Goal: Task Accomplishment & Management: Complete application form

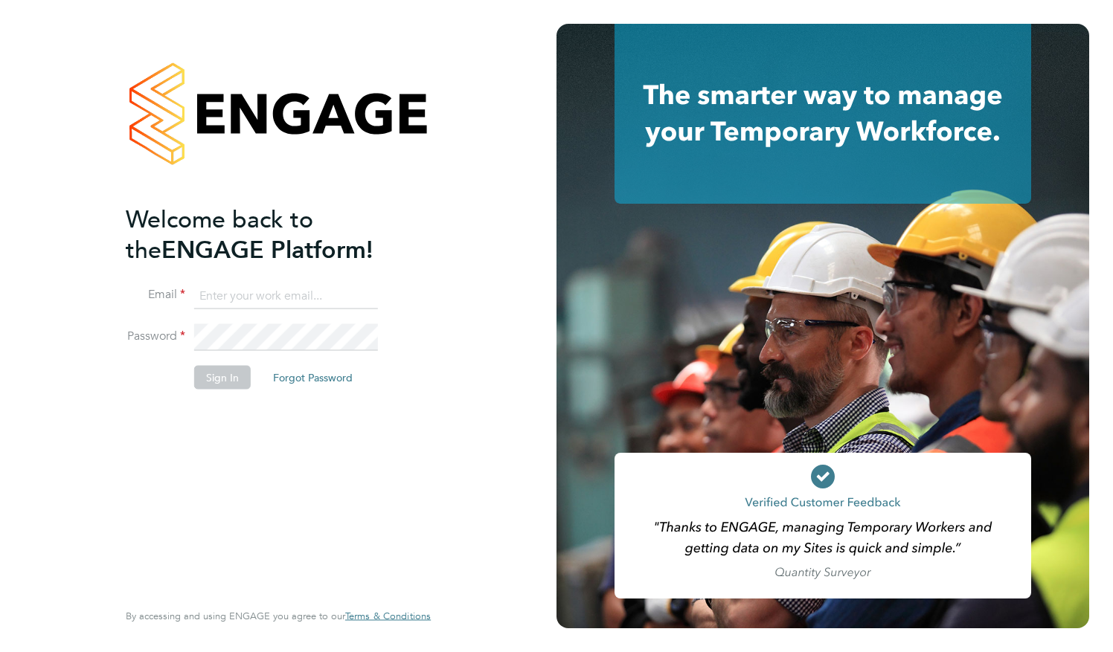
type input "yohannmani@gmail.com"
click at [221, 372] on button "Sign In" at bounding box center [222, 377] width 57 height 24
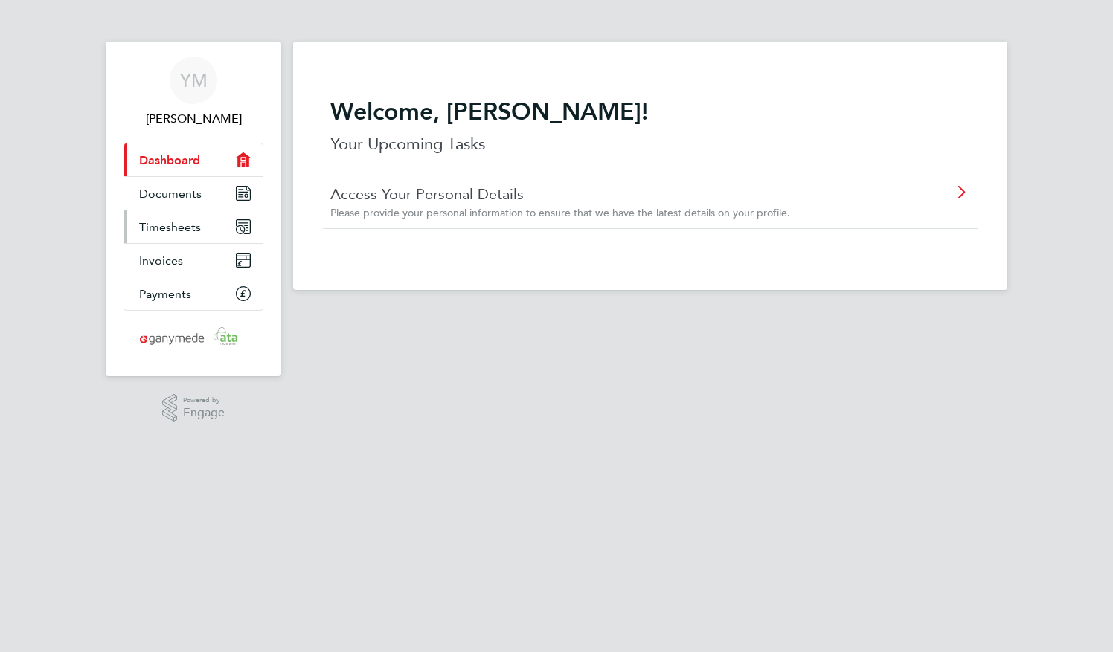
click at [165, 225] on span "Timesheets" at bounding box center [170, 227] width 62 height 14
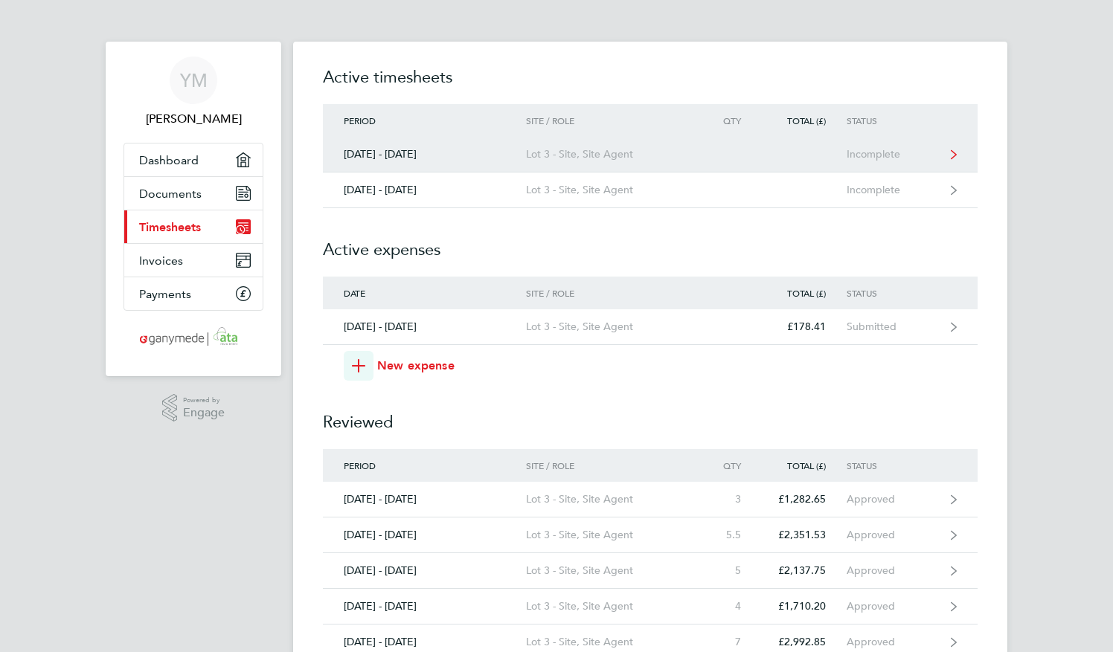
click at [422, 152] on div "[DATE] - [DATE]" at bounding box center [424, 154] width 203 height 13
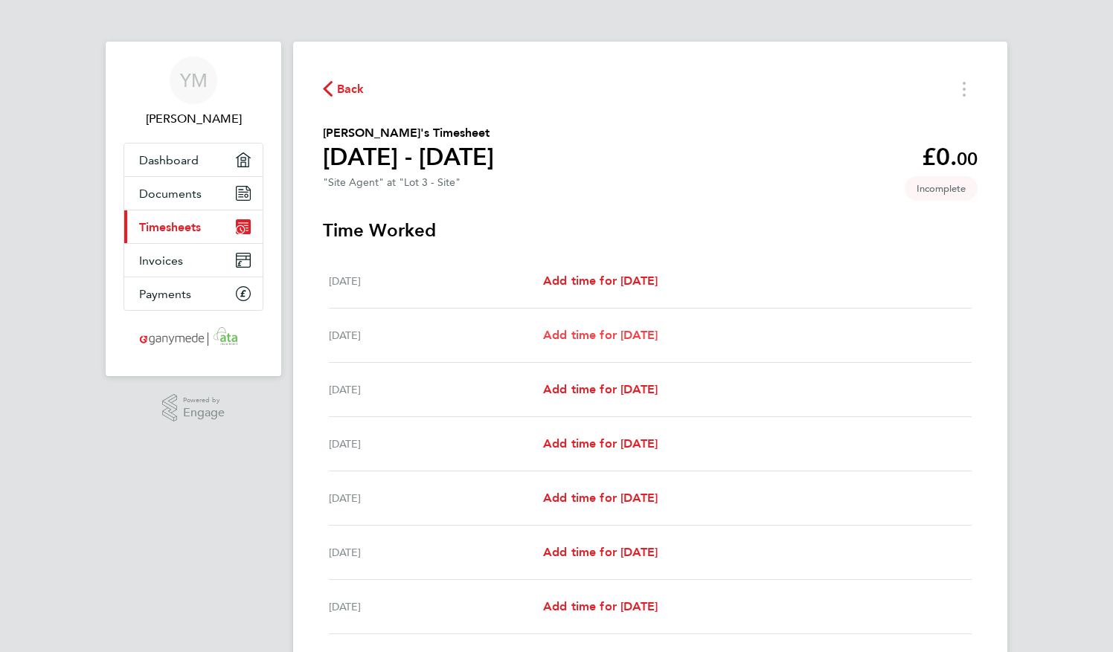
click at [576, 327] on link "Add time for [DATE]" at bounding box center [600, 335] width 115 height 18
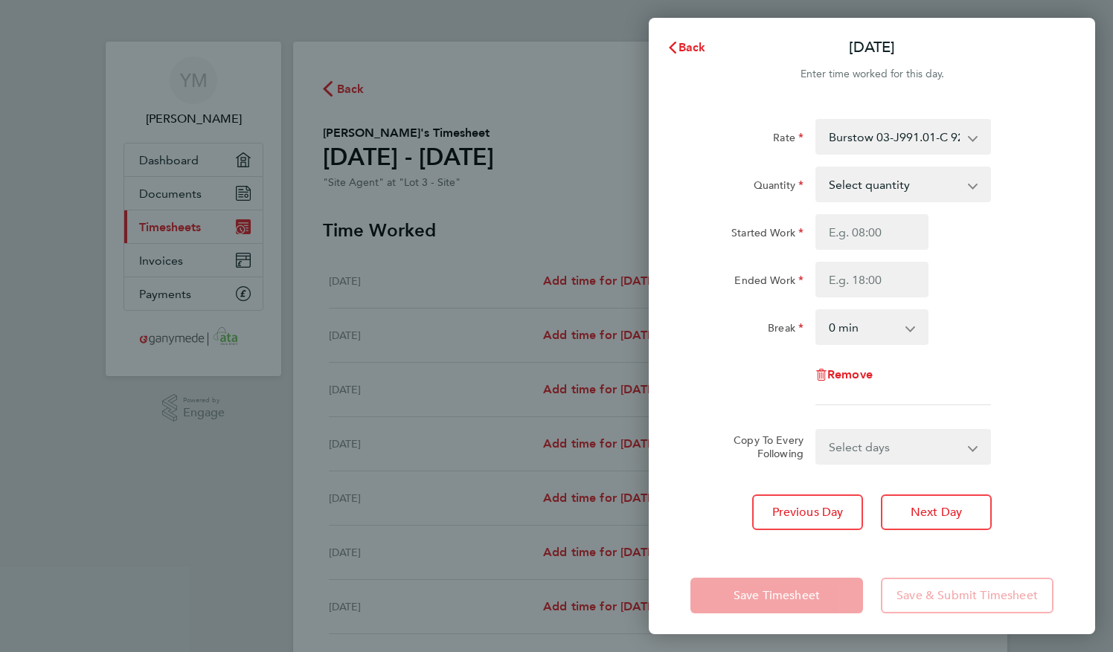
click at [905, 184] on select "Select quantity 0.5 1" at bounding box center [894, 184] width 155 height 33
click at [817, 168] on select "Select quantity 0.5 1" at bounding box center [894, 184] width 155 height 33
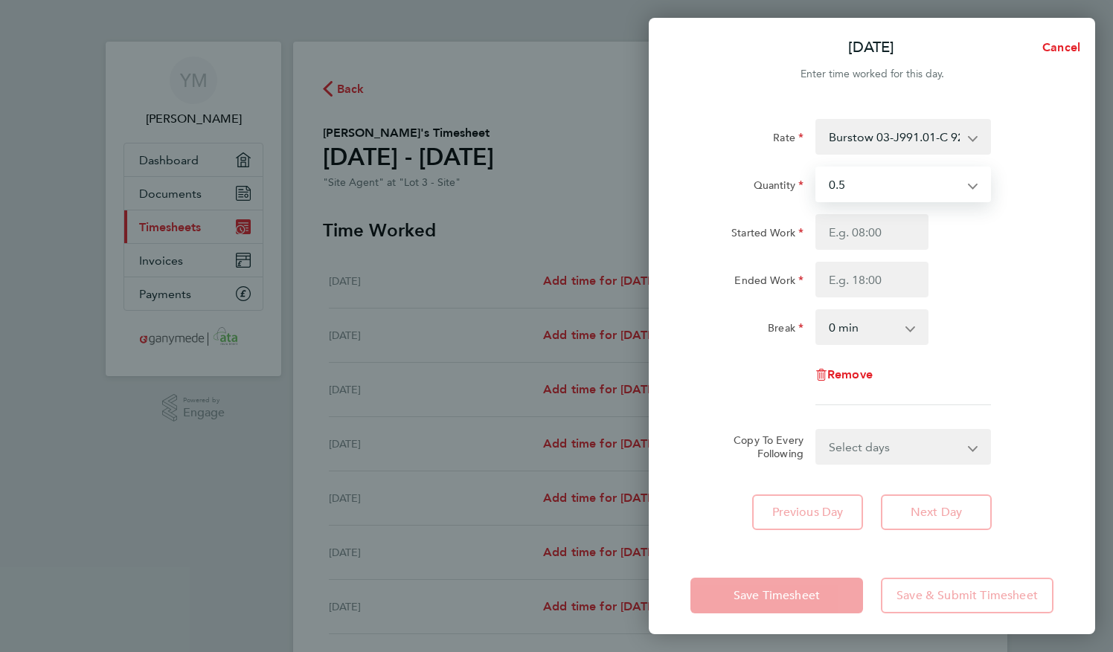
click at [895, 187] on select "Select quantity 0.5 1" at bounding box center [894, 184] width 155 height 33
select select "1"
click at [817, 168] on select "Select quantity 0.5 1" at bounding box center [894, 184] width 155 height 33
click at [855, 225] on input "Started Work" at bounding box center [871, 232] width 113 height 36
type input "07:30"
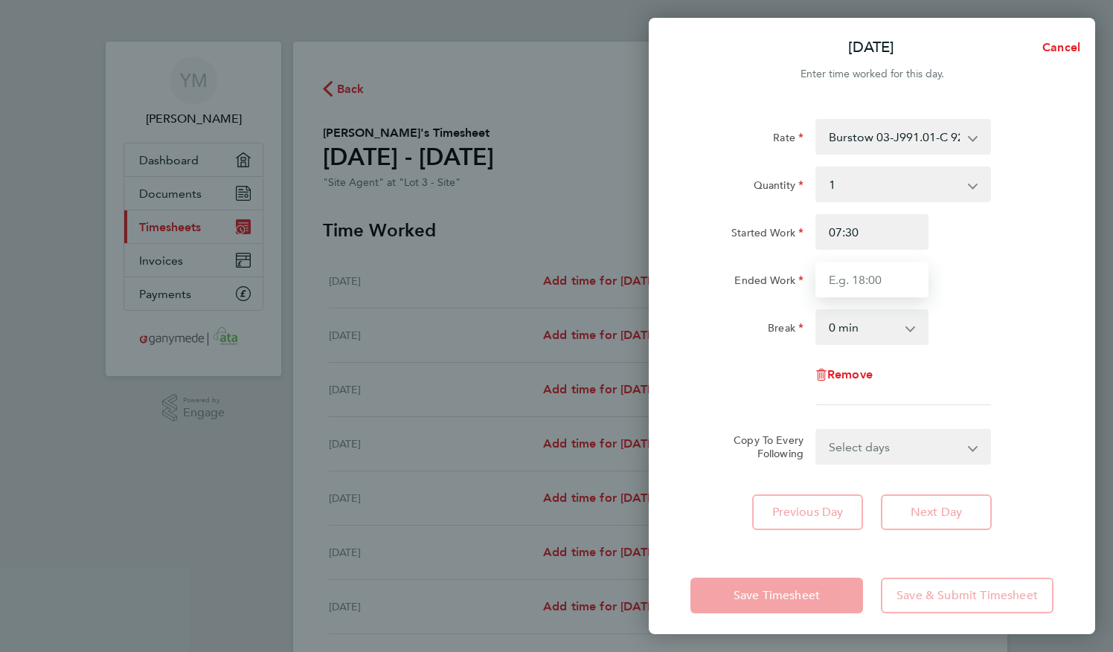
type input "17:30"
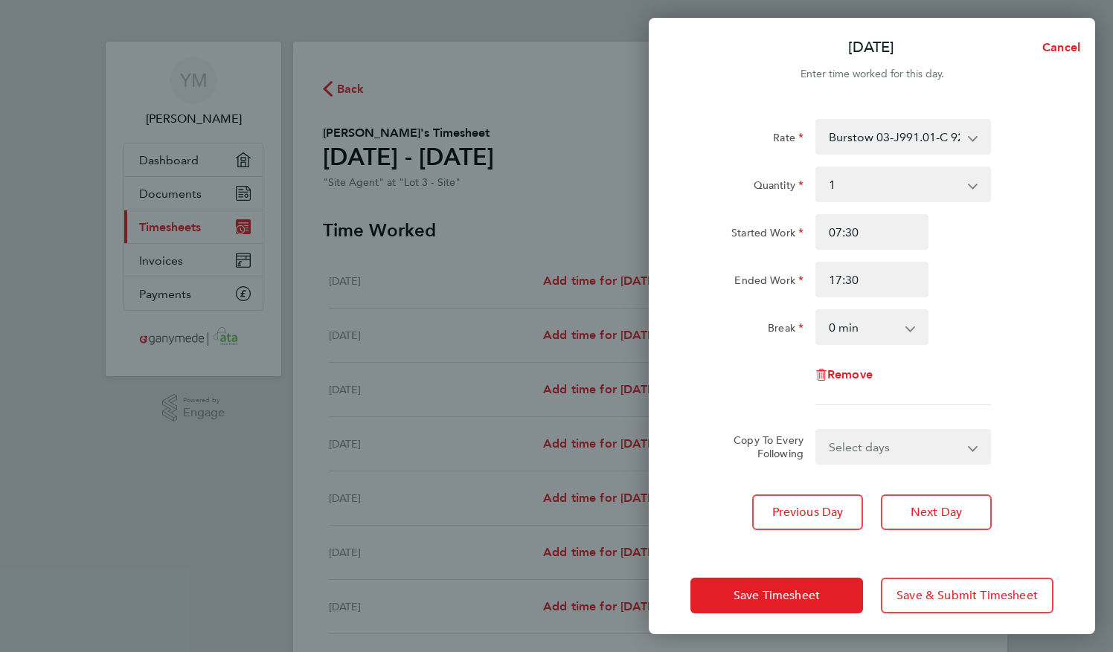
click at [843, 323] on select "0 min 15 min 30 min 45 min 60 min 75 min 90 min" at bounding box center [863, 327] width 92 height 33
select select "60"
click at [817, 311] on select "0 min 15 min 30 min 45 min 60 min 75 min 90 min" at bounding box center [863, 327] width 92 height 33
click at [844, 458] on select "Select days Day Weekday (Mon-Fri) Weekend (Sat-Sun) [DATE] [DATE] [DATE] [DATE]…" at bounding box center [895, 447] width 156 height 33
select select "WEEKDAY"
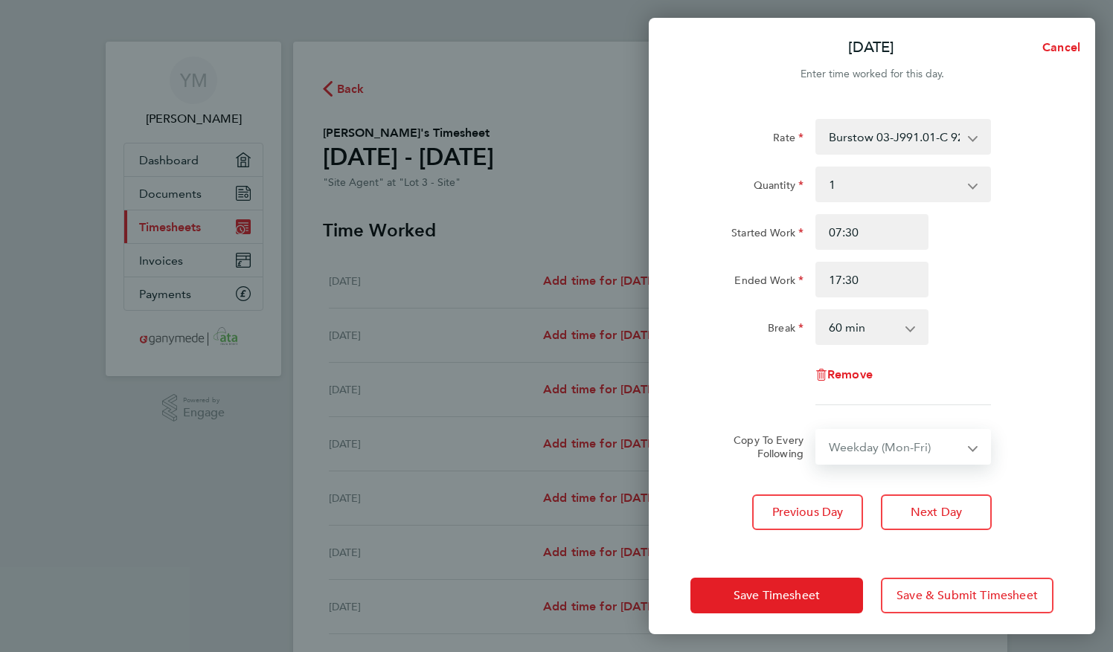
click at [817, 431] on select "Select days Day Weekday (Mon-Fri) Weekend (Sat-Sun) [DATE] [DATE] [DATE] [DATE]…" at bounding box center [895, 447] width 156 height 33
select select "[DATE]"
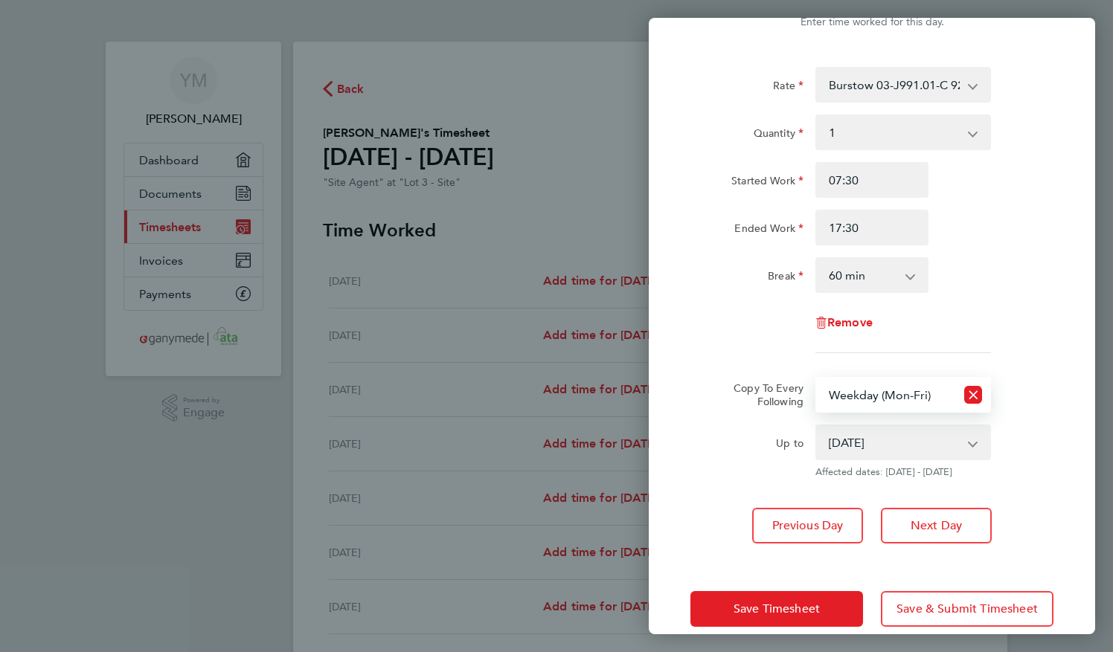
scroll to position [74, 0]
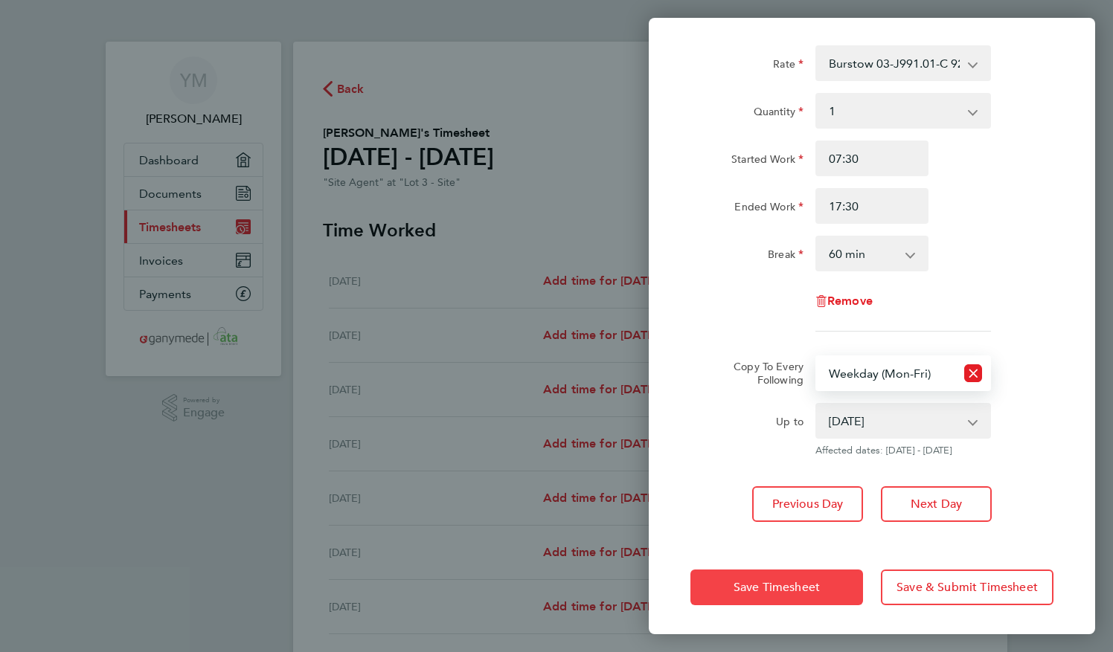
click at [773, 580] on span "Save Timesheet" at bounding box center [776, 587] width 86 height 15
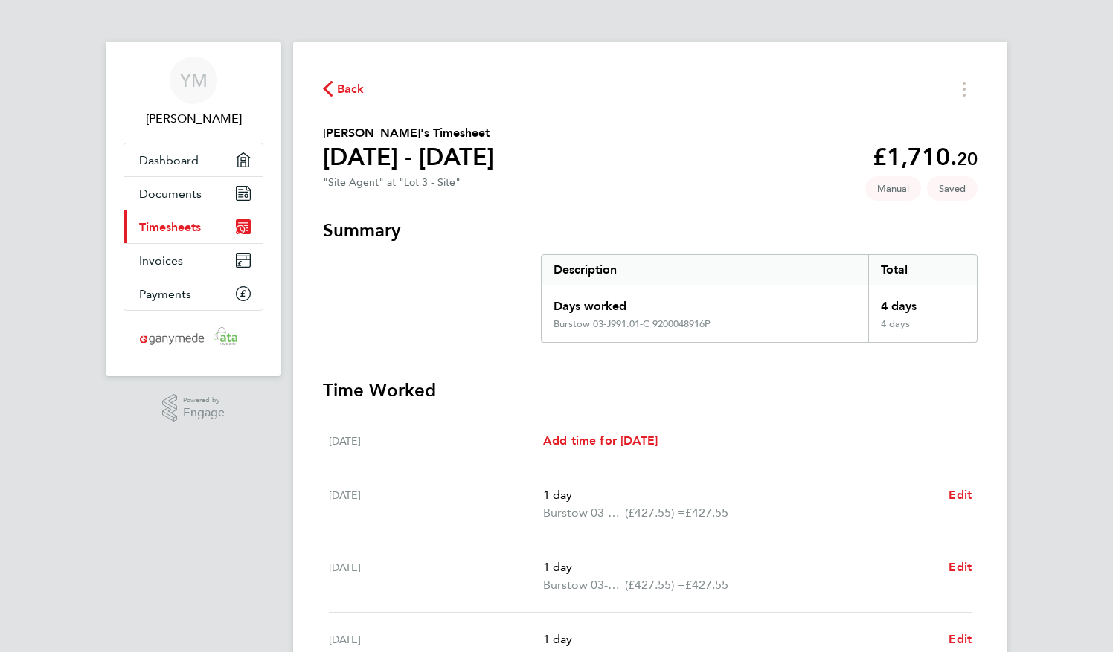
scroll to position [342, 0]
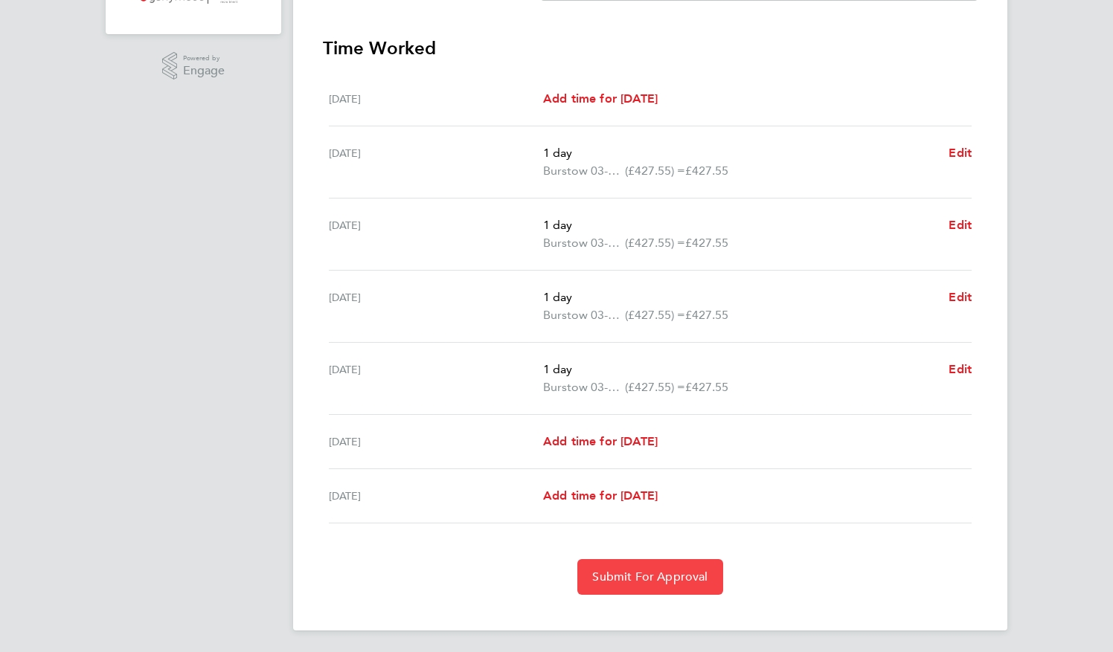
click at [637, 574] on span "Submit For Approval" at bounding box center [649, 577] width 115 height 15
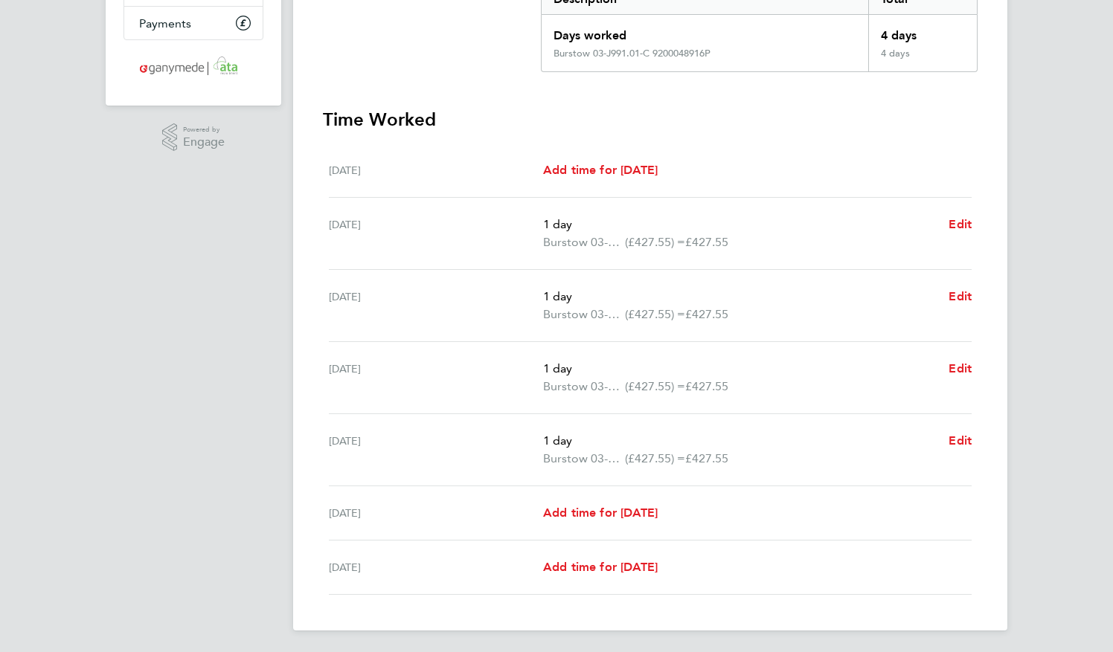
scroll to position [0, 0]
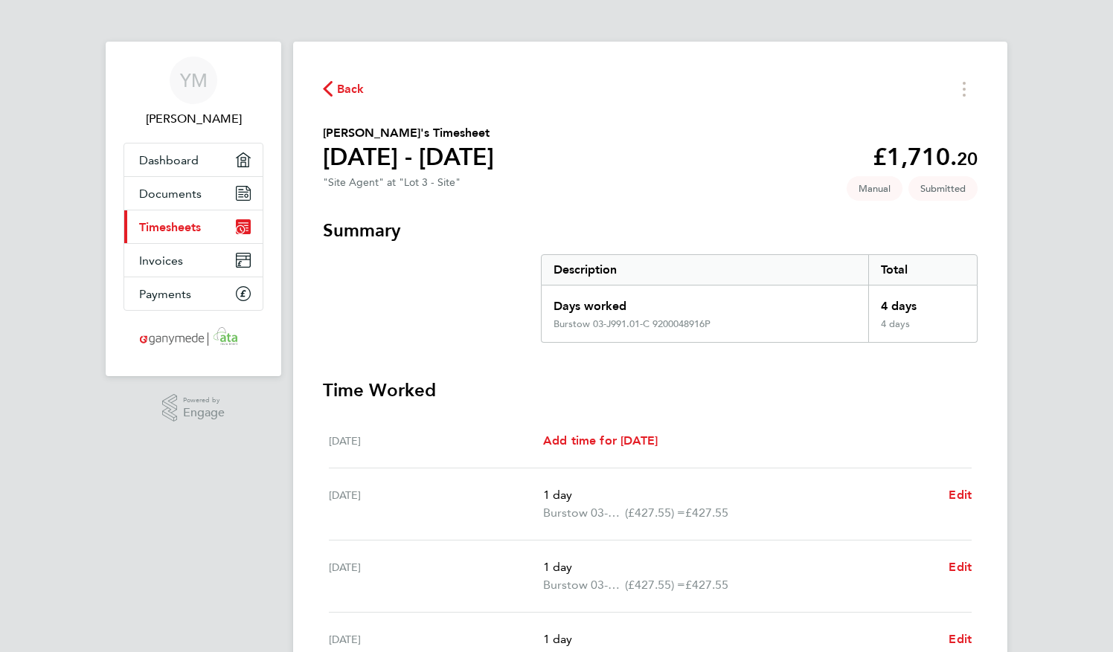
click at [342, 89] on span "Back" at bounding box center [351, 89] width 28 height 18
